Goal: Task Accomplishment & Management: Complete application form

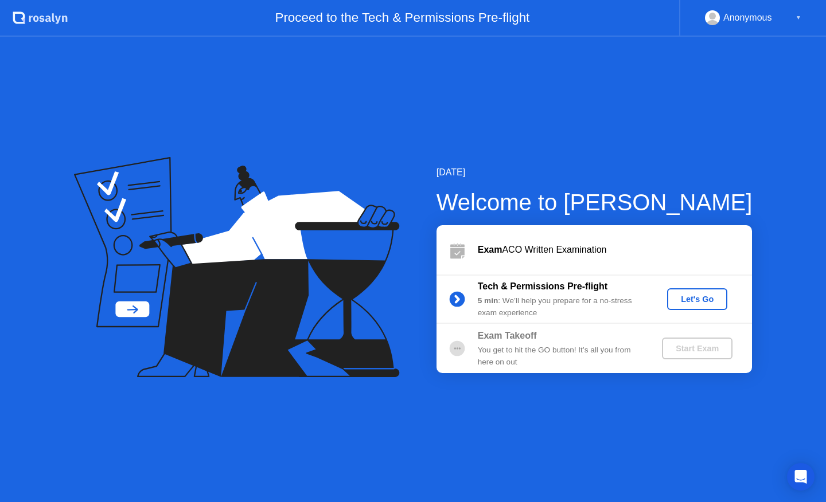
click at [681, 297] on div "Let's Go" at bounding box center [696, 299] width 51 height 9
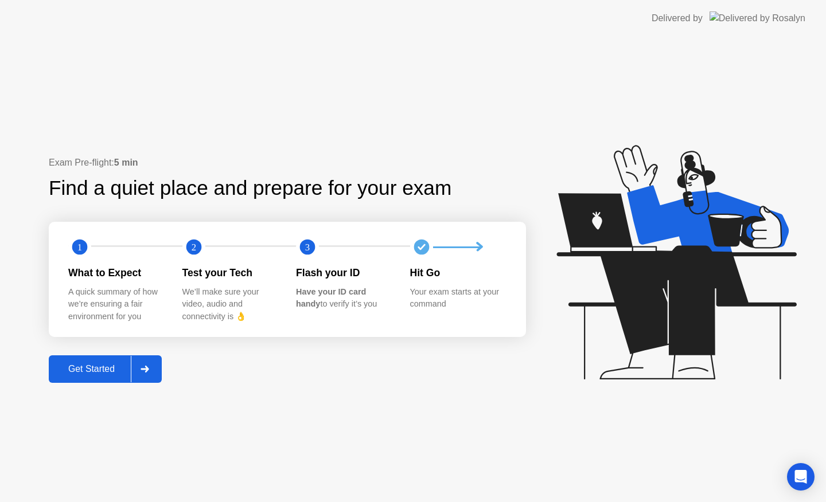
click at [95, 367] on div "Get Started" at bounding box center [91, 369] width 79 height 10
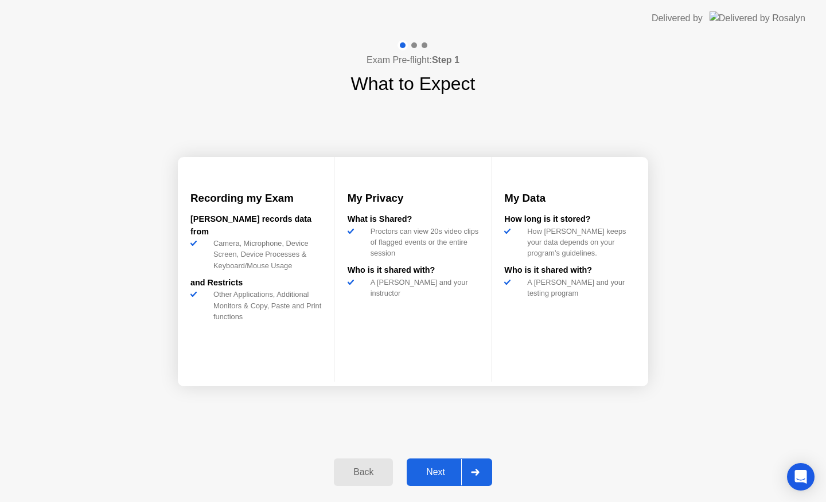
click at [432, 470] on div "Next" at bounding box center [435, 472] width 51 height 10
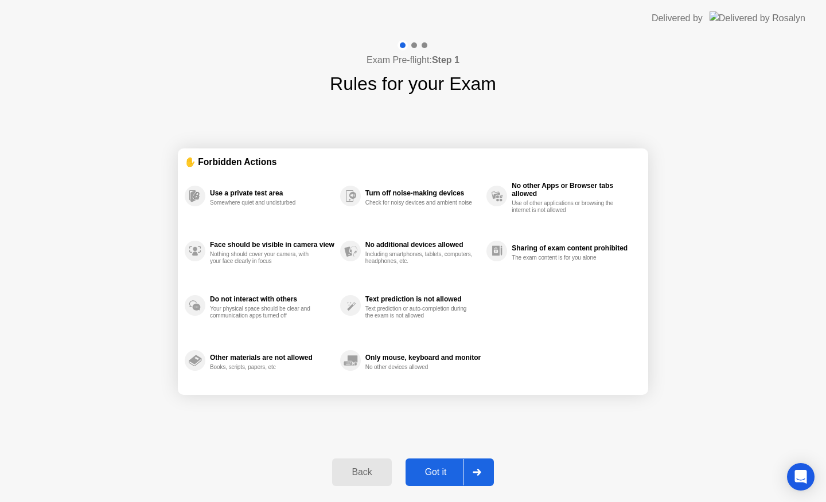
click at [432, 470] on div "Got it" at bounding box center [436, 472] width 54 height 10
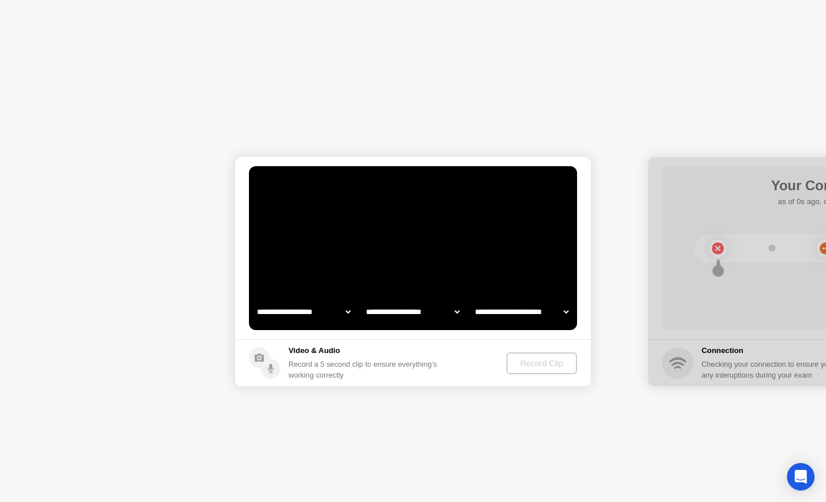
select select "**********"
select select "*******"
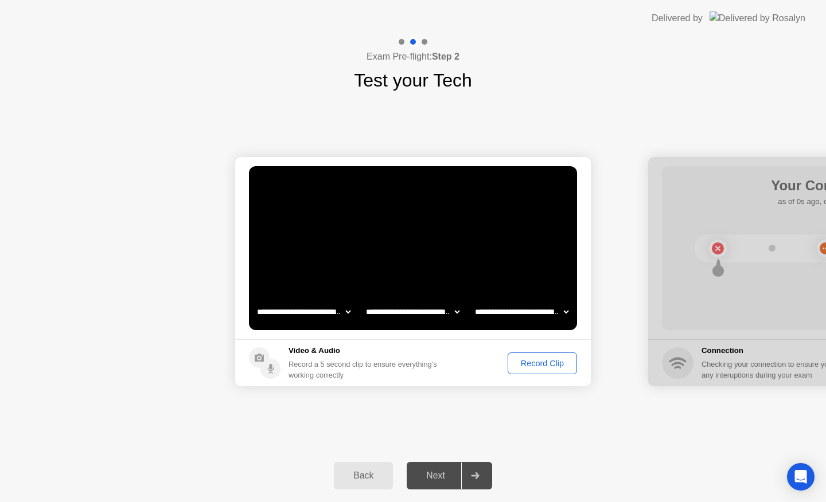
click at [548, 365] on div "Record Clip" at bounding box center [541, 363] width 61 height 9
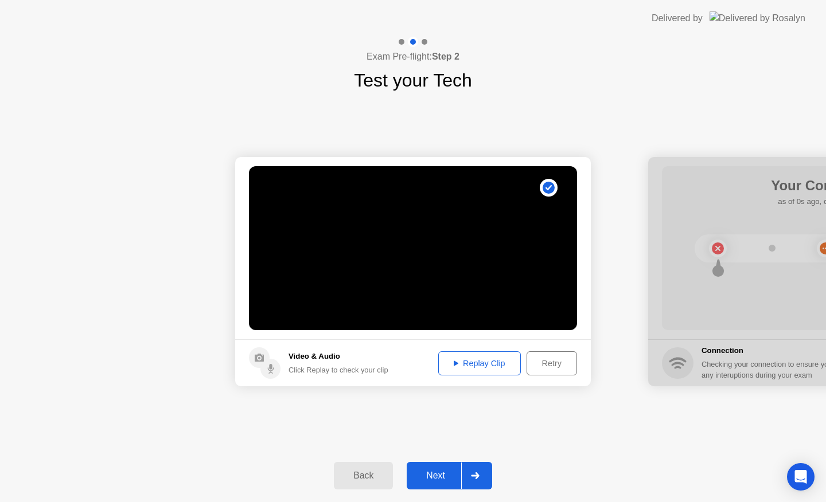
click at [499, 363] on div "Replay Clip" at bounding box center [479, 363] width 75 height 9
click at [444, 475] on div "Next" at bounding box center [435, 476] width 51 height 10
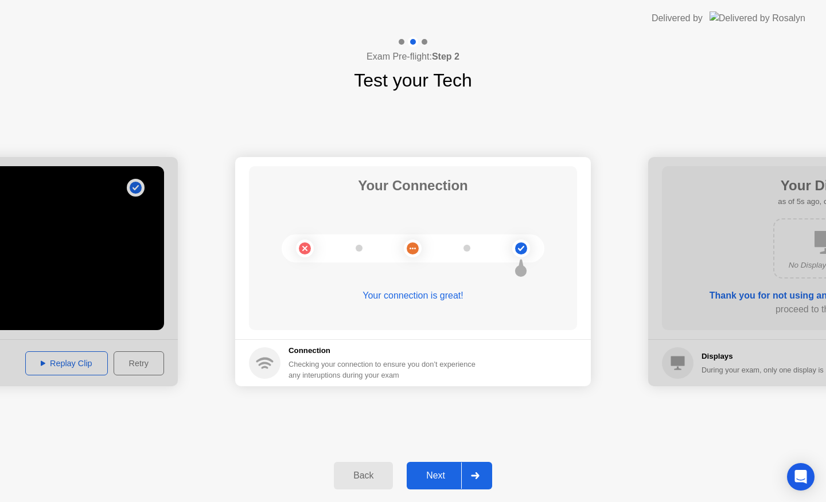
click at [441, 486] on button "Next" at bounding box center [448, 476] width 85 height 28
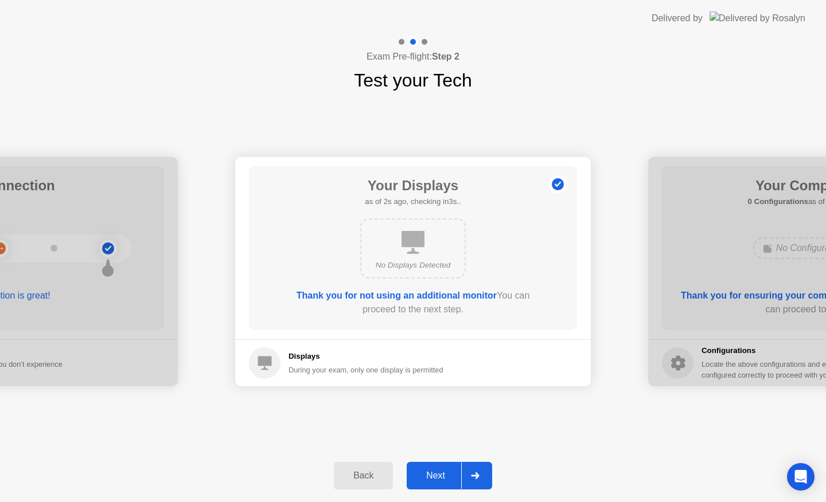
click at [441, 486] on button "Next" at bounding box center [448, 476] width 85 height 28
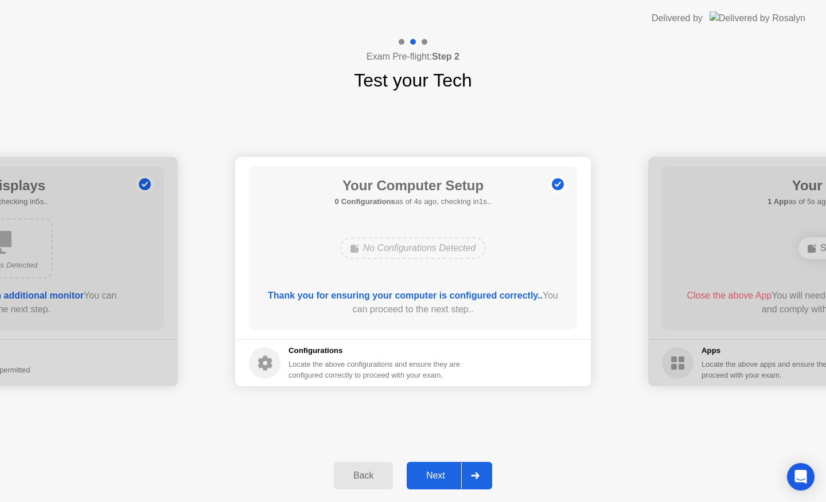
click at [441, 486] on button "Next" at bounding box center [448, 476] width 85 height 28
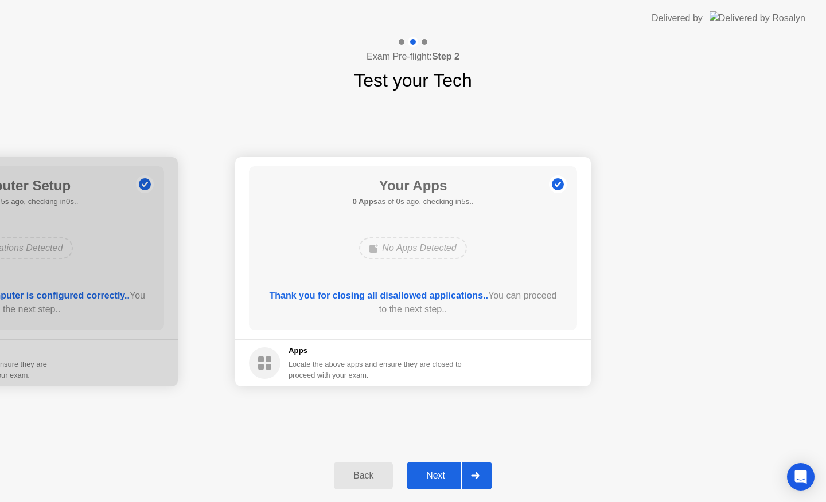
click at [427, 475] on div "Next" at bounding box center [435, 476] width 51 height 10
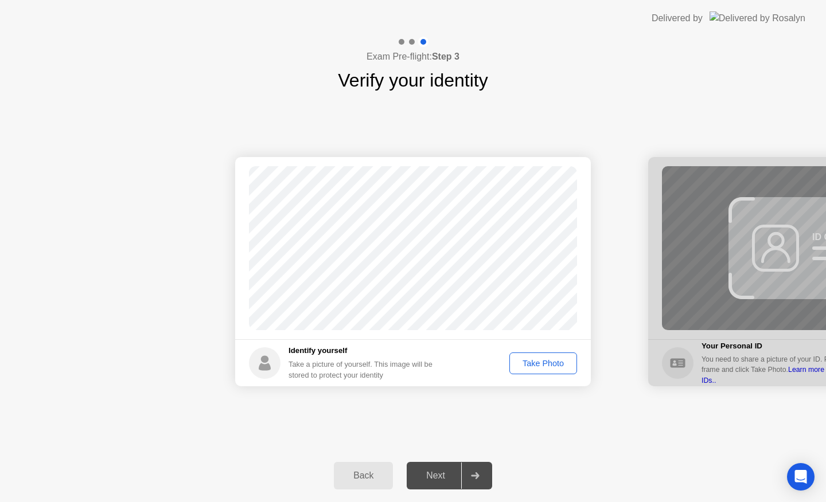
click at [535, 368] on div "Take Photo" at bounding box center [543, 363] width 60 height 9
click at [445, 475] on div "Next" at bounding box center [435, 476] width 51 height 10
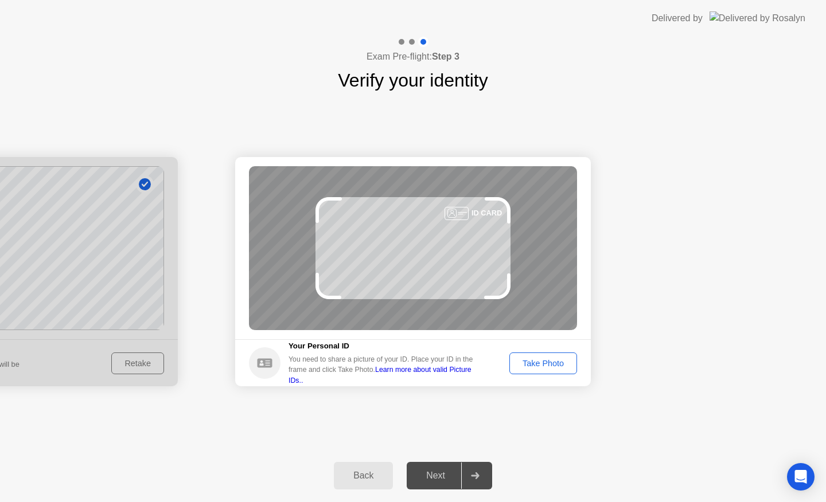
click at [538, 359] on div "Take Photo" at bounding box center [543, 363] width 60 height 9
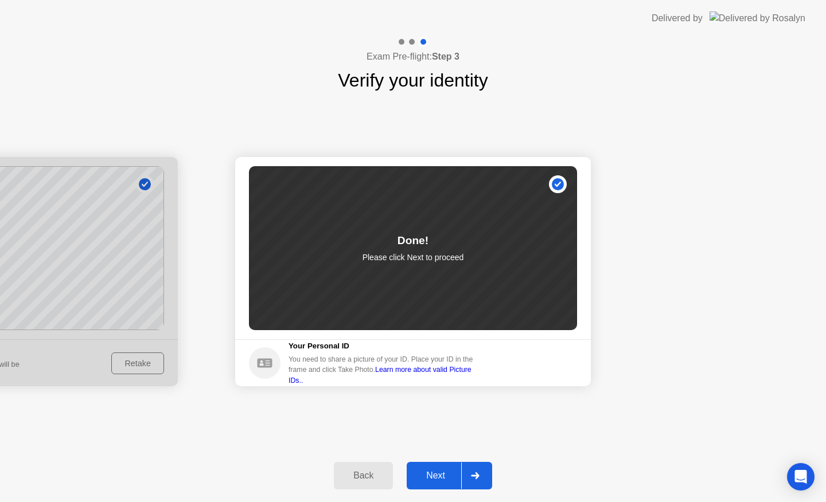
click at [440, 474] on div "Next" at bounding box center [435, 476] width 51 height 10
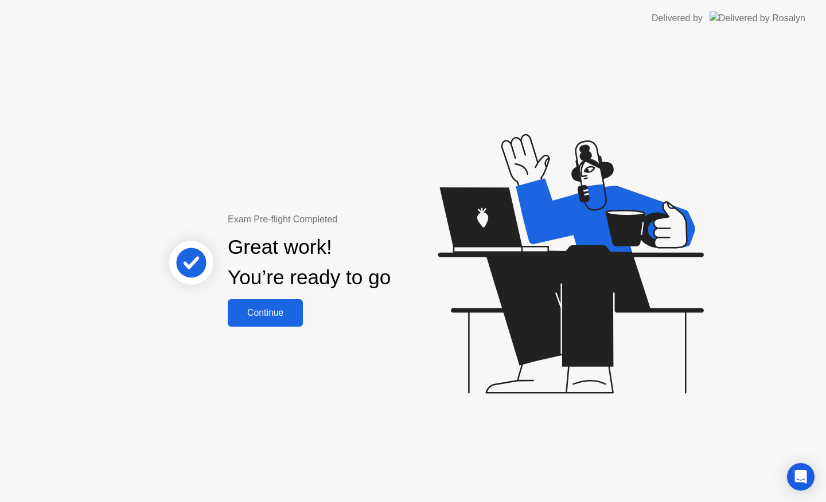
click at [263, 323] on button "Continue" at bounding box center [265, 313] width 75 height 28
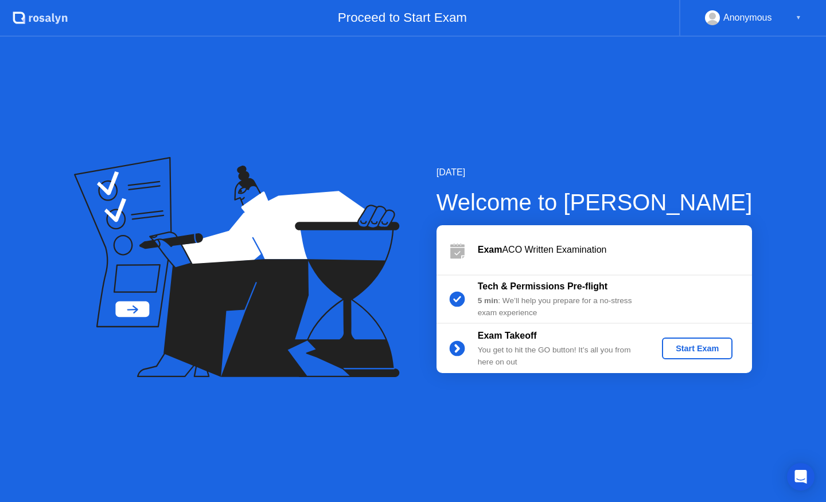
click at [704, 347] on div "Start Exam" at bounding box center [696, 348] width 61 height 9
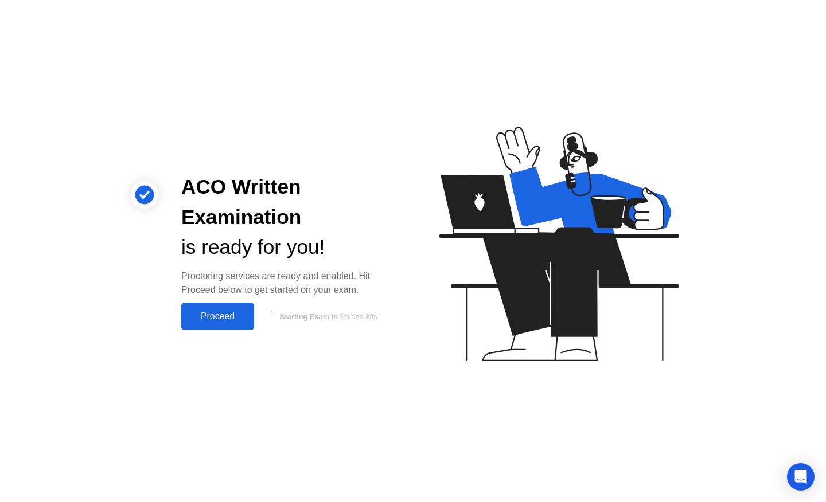
click at [243, 322] on div "Proceed" at bounding box center [218, 316] width 66 height 10
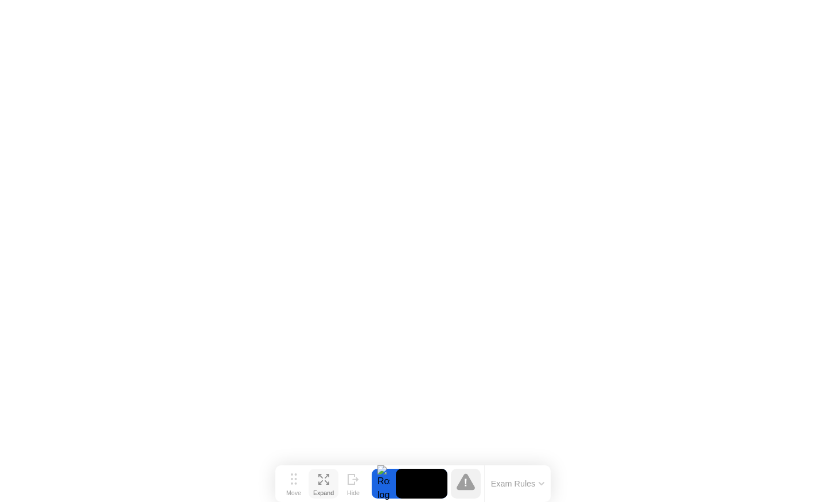
click at [314, 490] on div "Expand" at bounding box center [323, 493] width 21 height 7
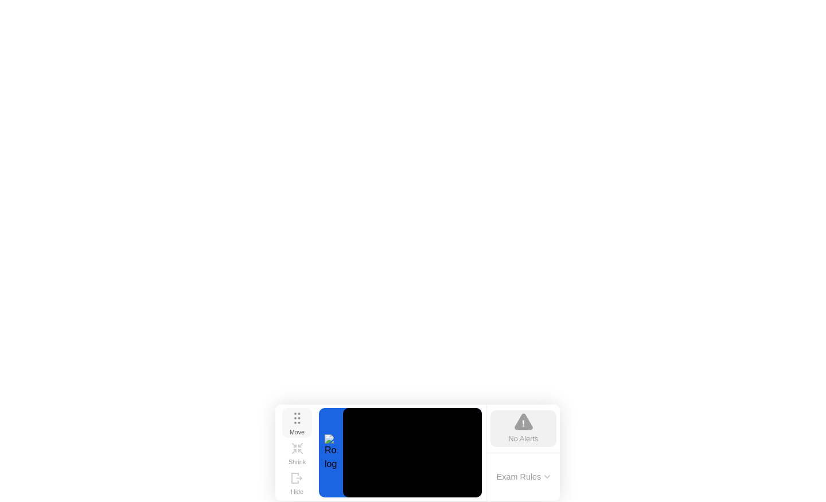
click at [300, 421] on button "Move" at bounding box center [297, 423] width 30 height 30
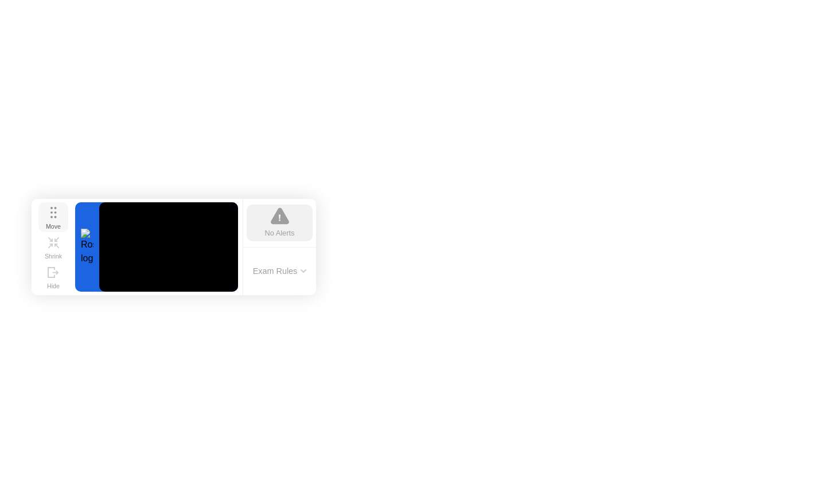
drag, startPoint x: 292, startPoint y: 433, endPoint x: 48, endPoint y: 227, distance: 319.0
click at [48, 227] on div "Move" at bounding box center [53, 226] width 15 height 7
click at [270, 276] on button "Exam Rules" at bounding box center [279, 271] width 61 height 10
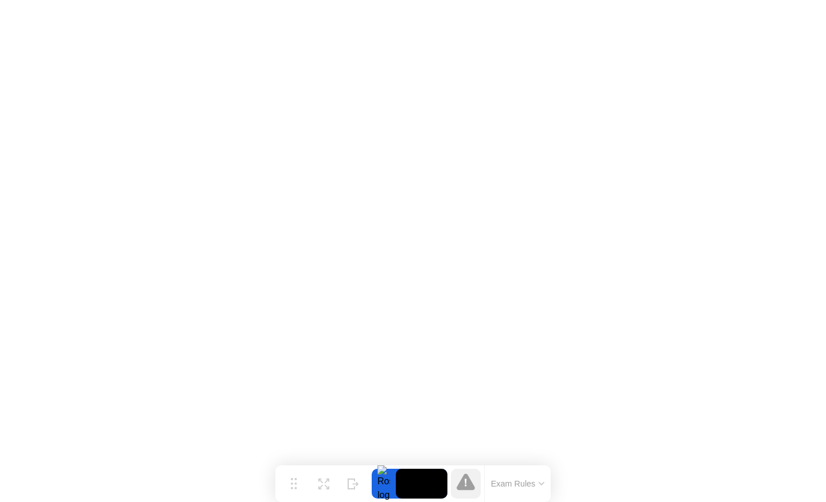
click at [460, 484] on icon at bounding box center [465, 482] width 18 height 17
